Goal: Task Accomplishment & Management: Use online tool/utility

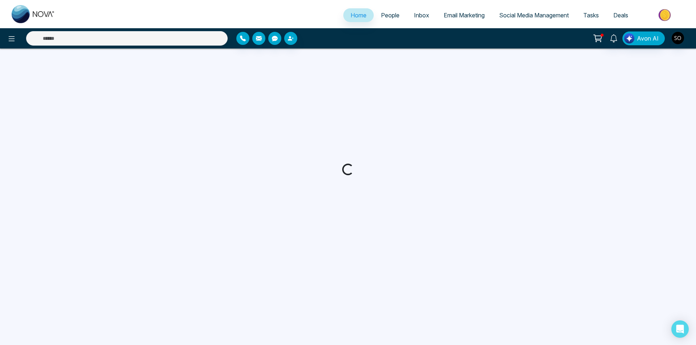
click at [387, 20] on link "People" at bounding box center [390, 15] width 33 height 14
select select "*"
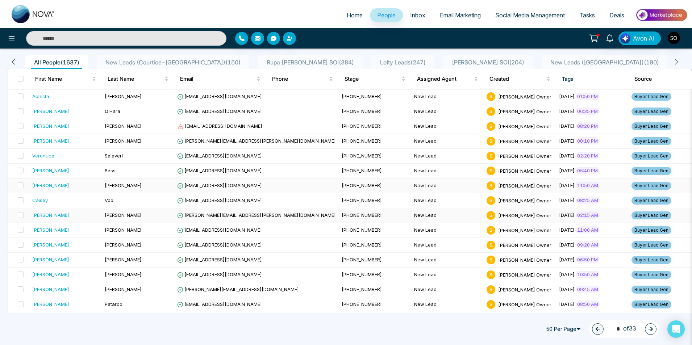
scroll to position [48, 0]
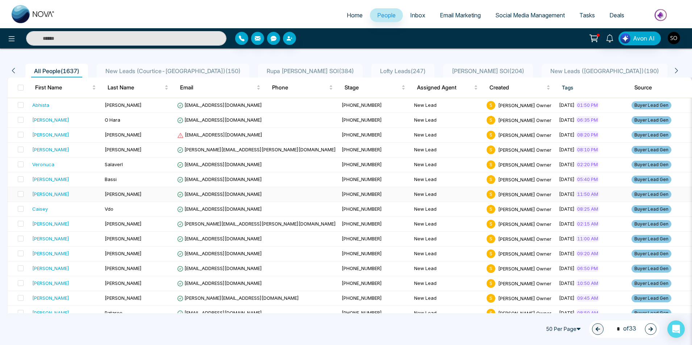
click at [75, 193] on div "[PERSON_NAME]" at bounding box center [65, 194] width 67 height 7
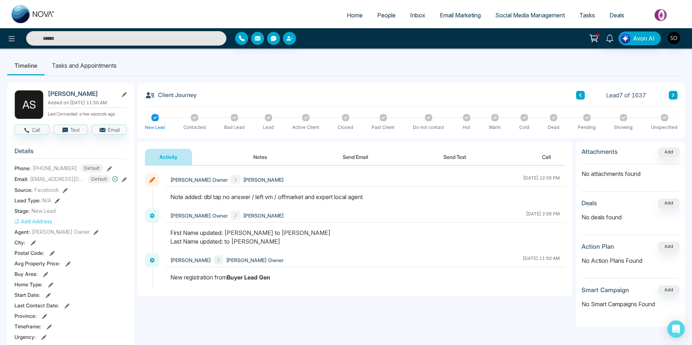
click at [579, 96] on icon at bounding box center [581, 95] width 4 height 4
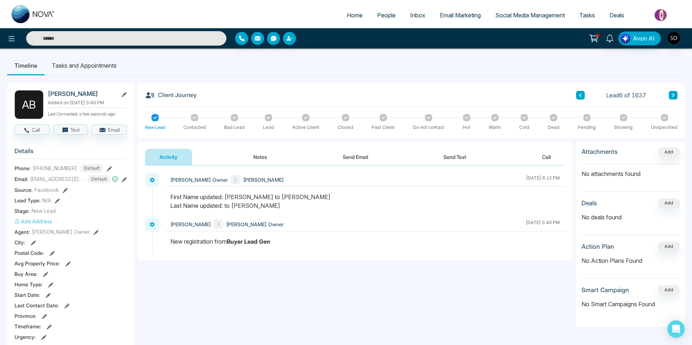
click at [260, 156] on button "Notes" at bounding box center [260, 157] width 43 height 16
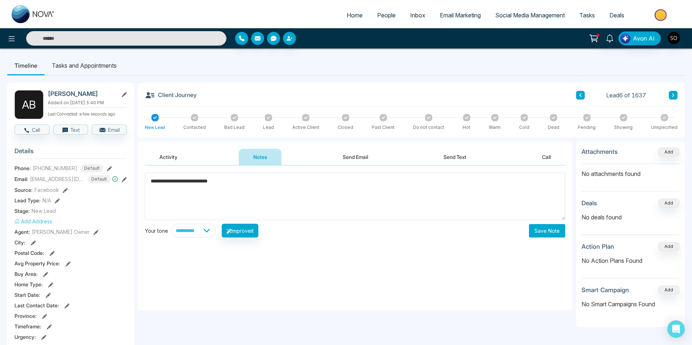
type textarea "**********"
click at [556, 222] on div "**********" at bounding box center [355, 205] width 420 height 65
click at [554, 228] on button "Save Note" at bounding box center [547, 230] width 36 height 13
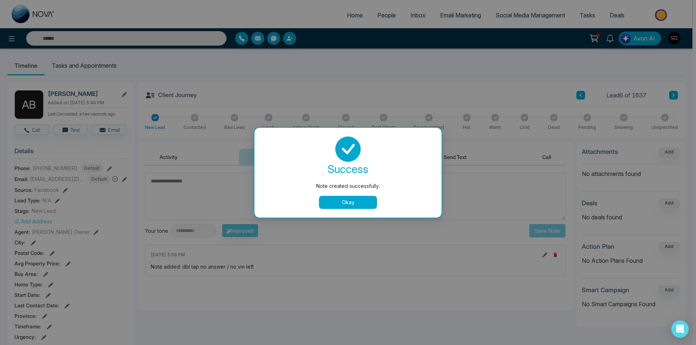
click at [363, 205] on button "Okay" at bounding box center [348, 202] width 58 height 13
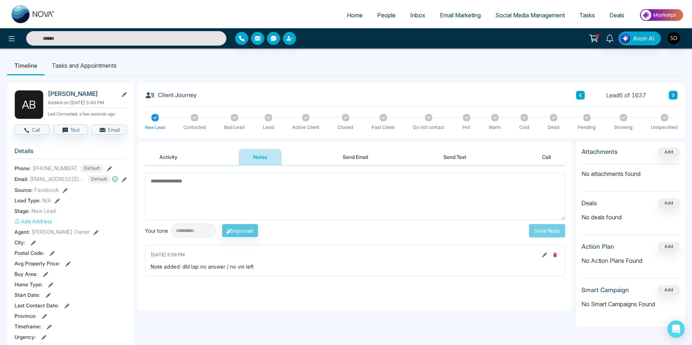
click at [579, 94] on icon at bounding box center [581, 95] width 4 height 4
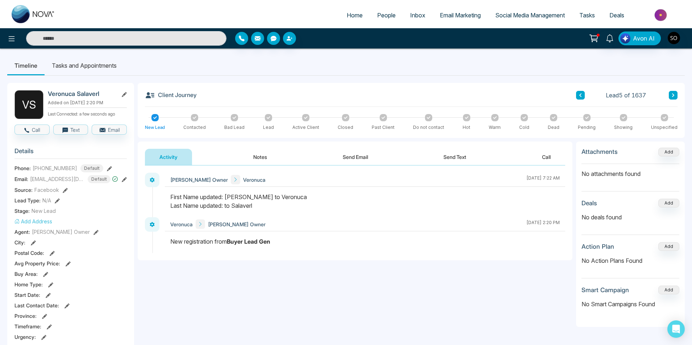
click at [254, 155] on button "Notes" at bounding box center [260, 157] width 43 height 16
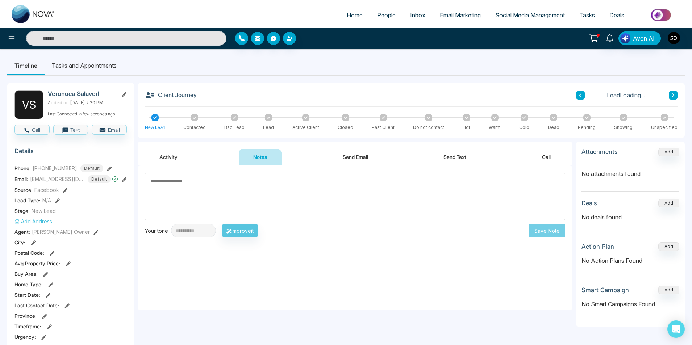
click at [273, 197] on textarea at bounding box center [355, 196] width 420 height 47
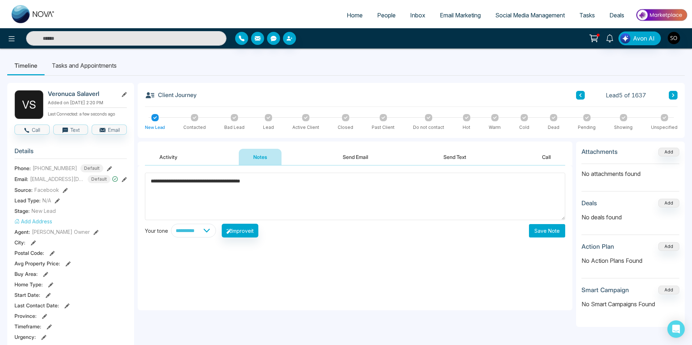
type textarea "**********"
click at [547, 231] on button "Save Note" at bounding box center [547, 230] width 36 height 13
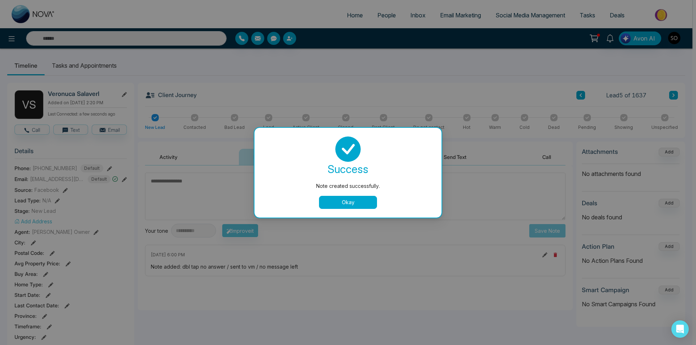
click at [360, 206] on button "Okay" at bounding box center [348, 202] width 58 height 13
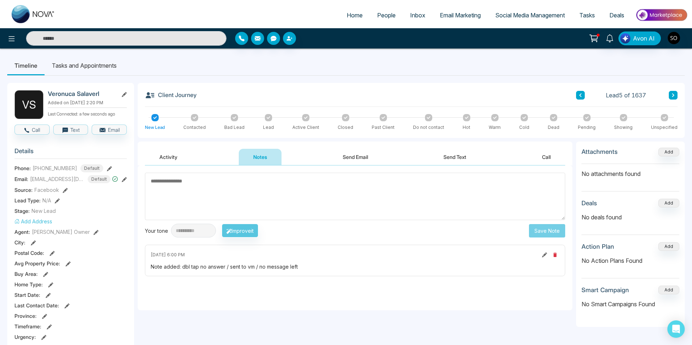
click at [577, 95] on button at bounding box center [580, 95] width 9 height 9
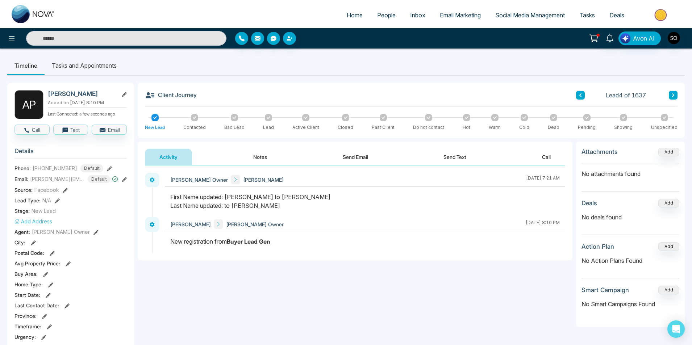
click at [249, 158] on button "Notes" at bounding box center [260, 157] width 43 height 16
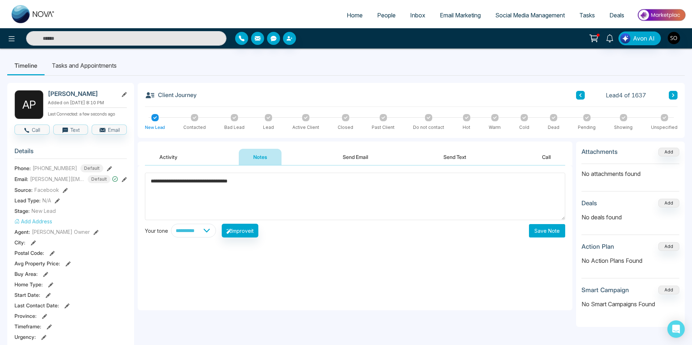
type textarea "**********"
click at [552, 230] on button "Save Note" at bounding box center [547, 230] width 36 height 13
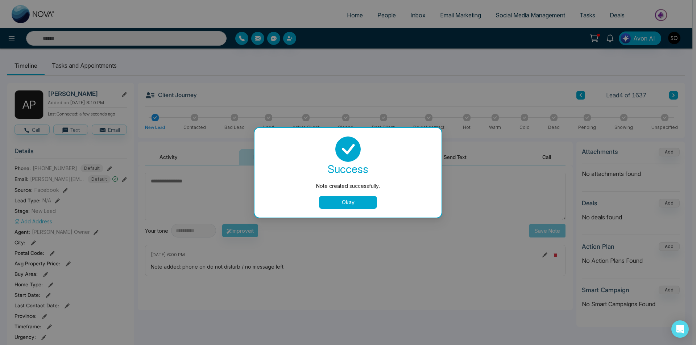
click at [369, 196] on button "Okay" at bounding box center [348, 202] width 58 height 13
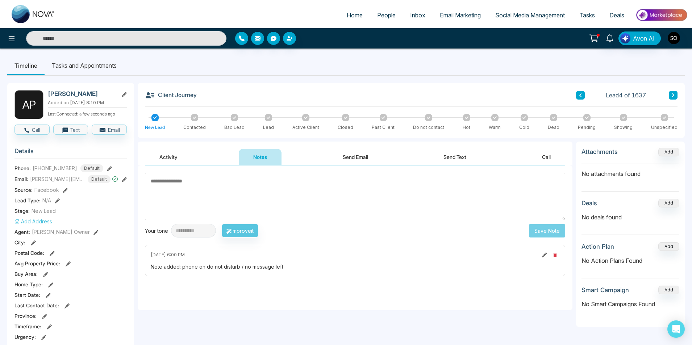
click at [580, 92] on button at bounding box center [580, 95] width 9 height 9
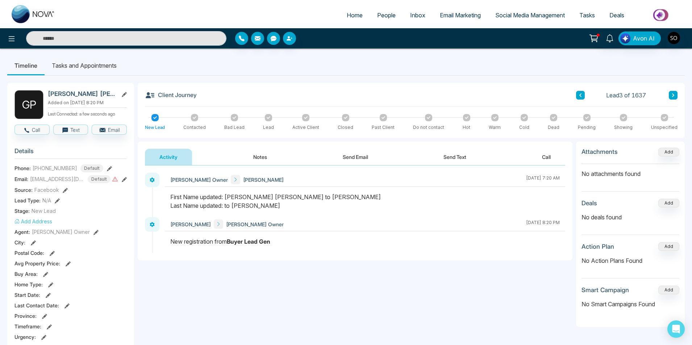
click at [252, 162] on button "Notes" at bounding box center [260, 157] width 43 height 16
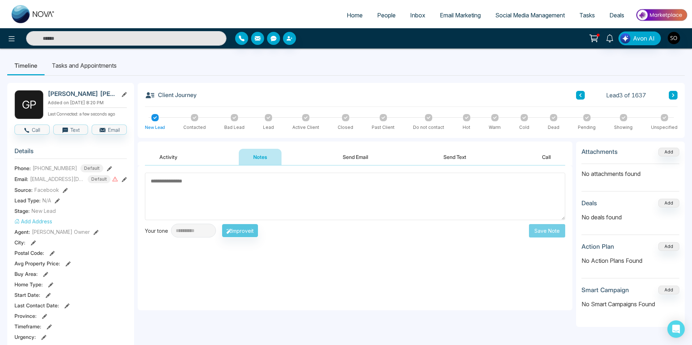
click at [201, 191] on textarea at bounding box center [355, 196] width 420 height 47
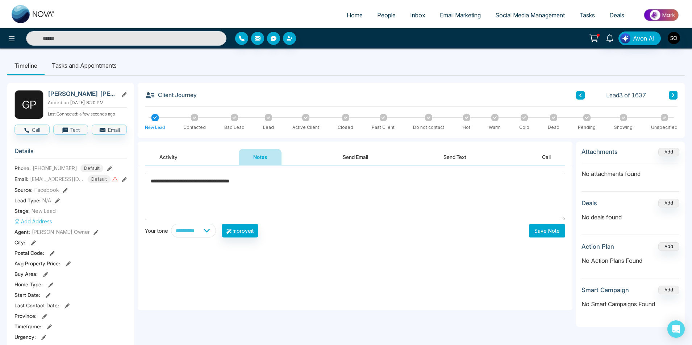
type textarea "**********"
click at [553, 237] on button "Save Note" at bounding box center [547, 230] width 36 height 13
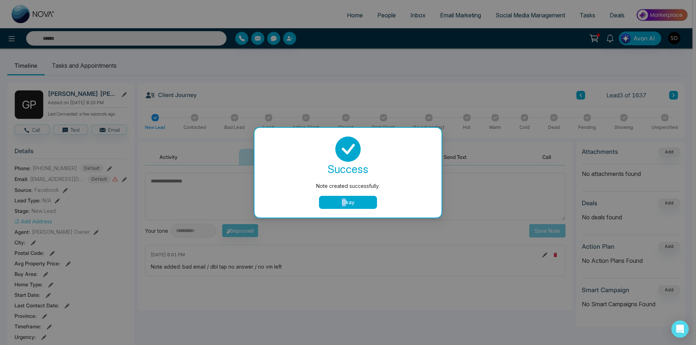
drag, startPoint x: 344, startPoint y: 211, endPoint x: 355, endPoint y: 205, distance: 12.3
click at [348, 209] on div "success Note created successfully. Okay" at bounding box center [347, 173] width 187 height 90
click at [357, 203] on button "Okay" at bounding box center [348, 202] width 58 height 13
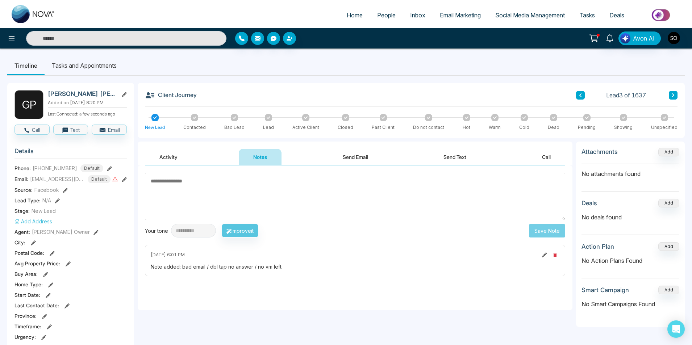
click at [583, 96] on button at bounding box center [580, 95] width 9 height 9
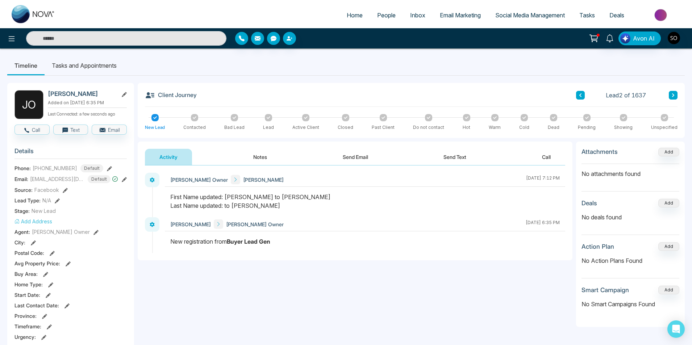
click at [248, 155] on button "Notes" at bounding box center [260, 157] width 43 height 16
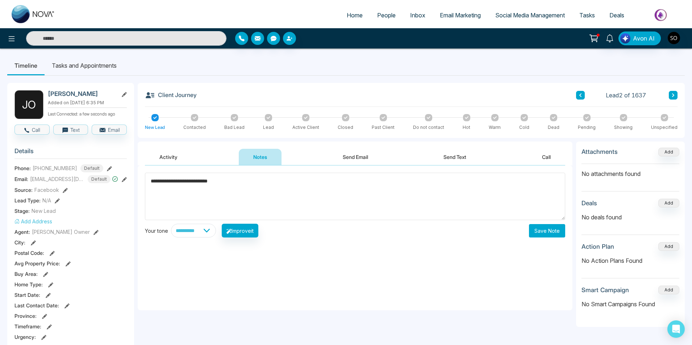
type textarea "**********"
click at [563, 233] on button "Save Note" at bounding box center [547, 230] width 36 height 13
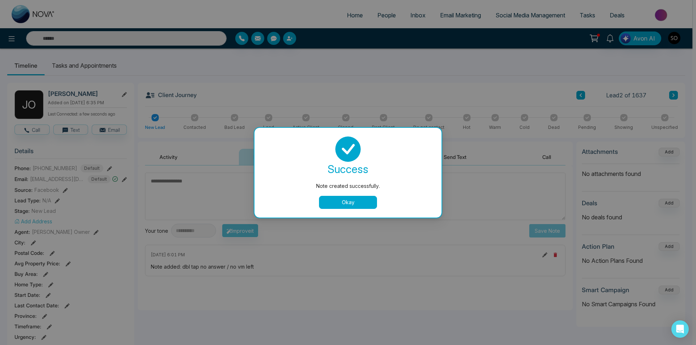
click at [352, 202] on button "Okay" at bounding box center [348, 202] width 58 height 13
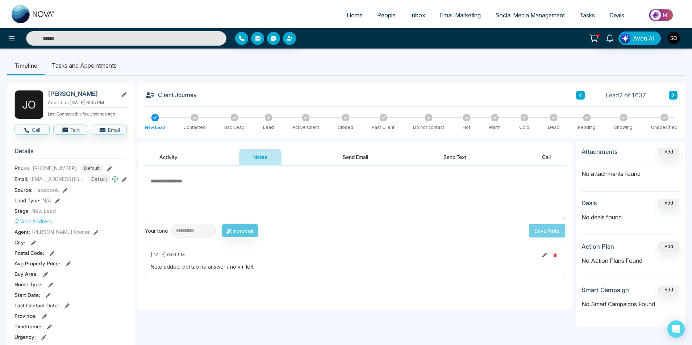
click at [581, 97] on icon at bounding box center [581, 95] width 4 height 4
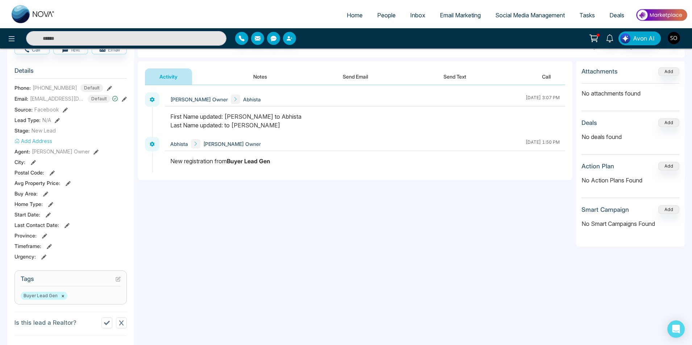
scroll to position [24, 0]
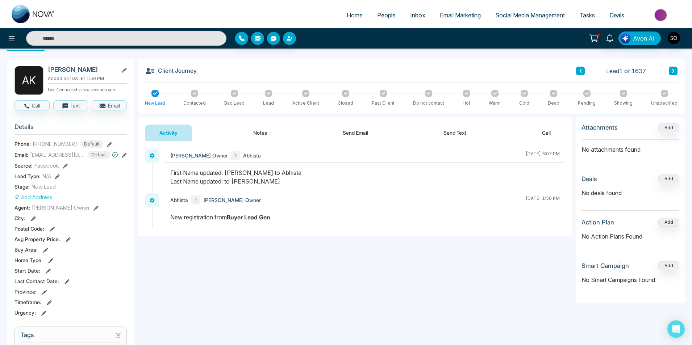
click at [254, 135] on button "Notes" at bounding box center [260, 133] width 43 height 16
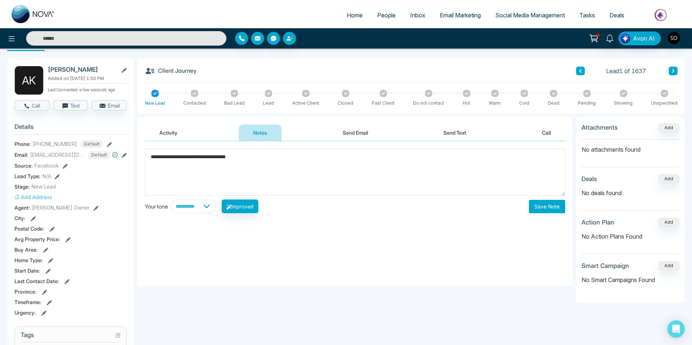
type textarea "**********"
click at [549, 210] on button "Save Note" at bounding box center [547, 206] width 36 height 13
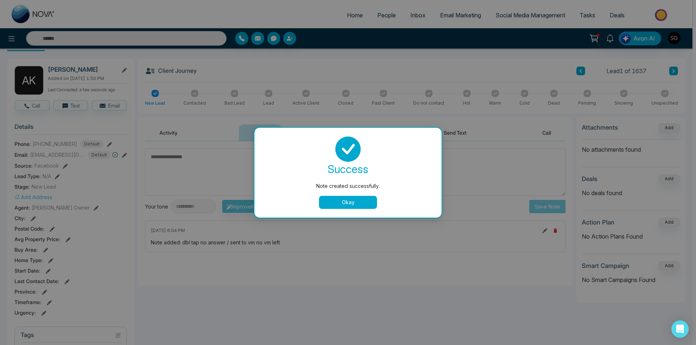
drag, startPoint x: 342, startPoint y: 202, endPoint x: 342, endPoint y: 185, distance: 16.3
click at [342, 201] on button "Okay" at bounding box center [348, 202] width 58 height 13
